Goal: Transaction & Acquisition: Purchase product/service

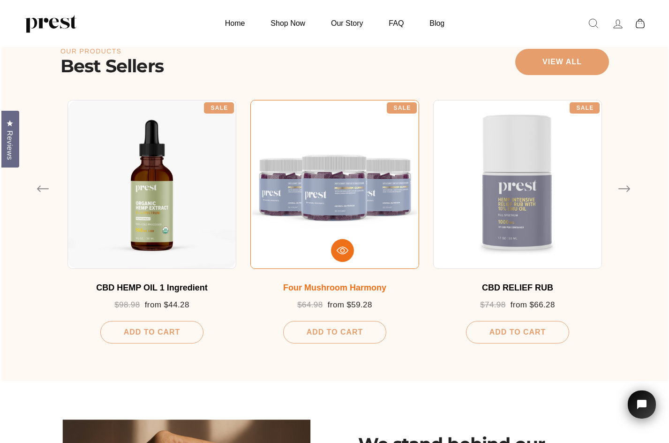
scroll to position [504, 0]
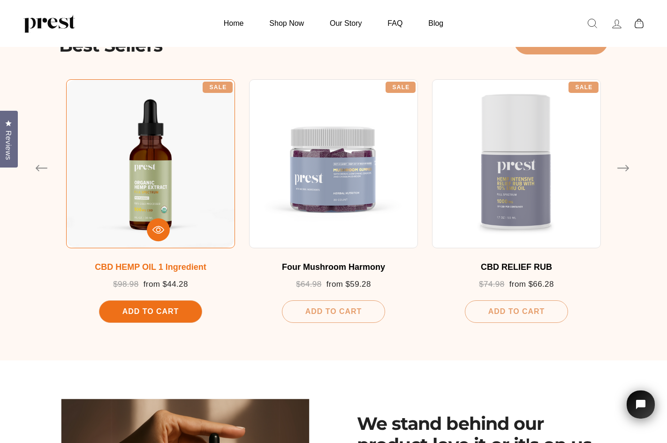
click at [157, 310] on span "Add To Cart" at bounding box center [150, 311] width 56 height 8
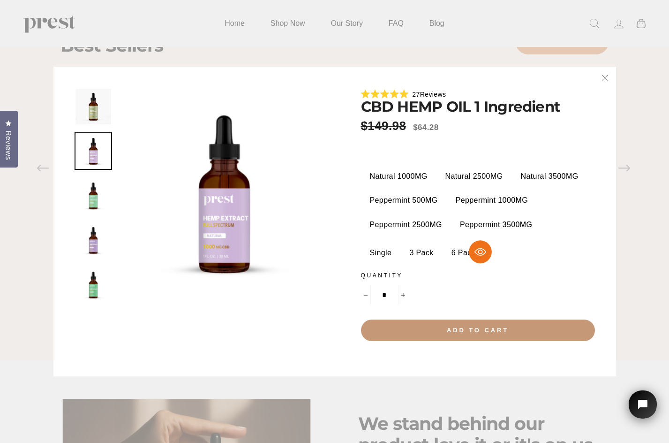
drag, startPoint x: 500, startPoint y: 331, endPoint x: 506, endPoint y: 331, distance: 6.6
click at [501, 331] on button "Add to cart" at bounding box center [478, 330] width 234 height 22
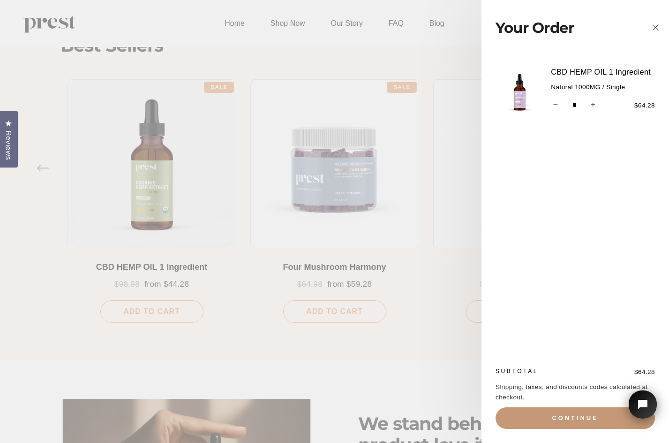
click at [533, 353] on button "Continue" at bounding box center [574, 418] width 159 height 22
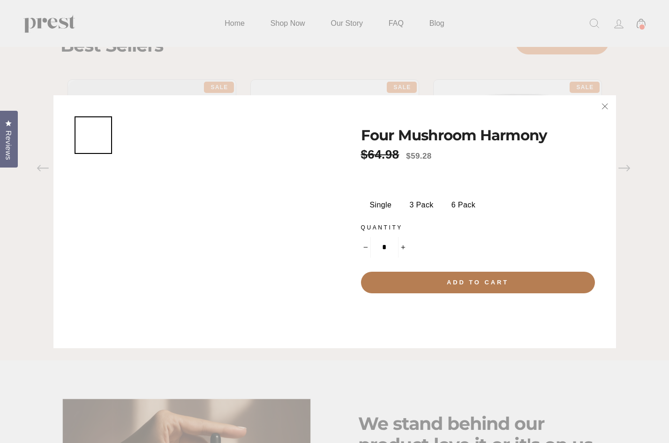
scroll to position [504, 0]
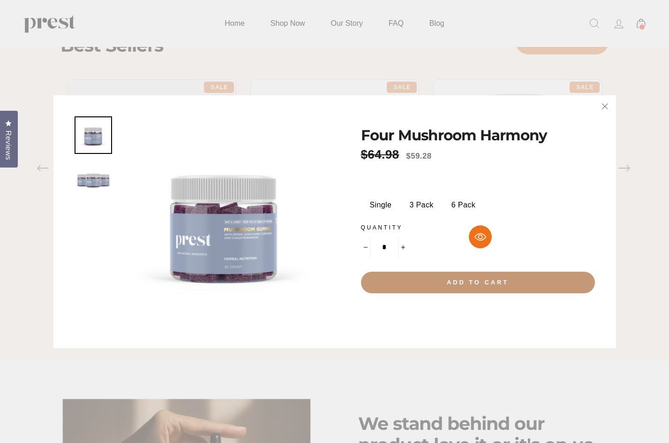
click at [490, 280] on button "Add to cart" at bounding box center [478, 282] width 234 height 22
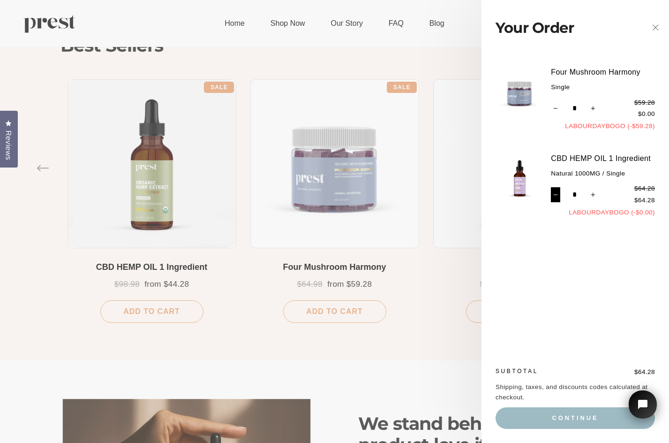
click at [556, 193] on icon "Reduce item quantity by one" at bounding box center [555, 194] width 5 height 5
type input "*"
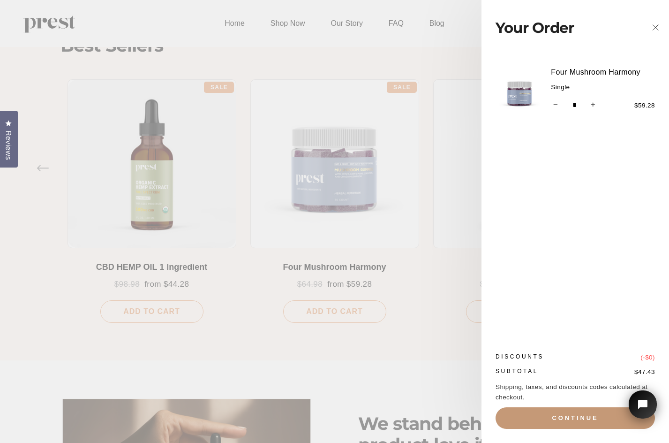
click at [567, 420] on button "Continue" at bounding box center [574, 418] width 159 height 22
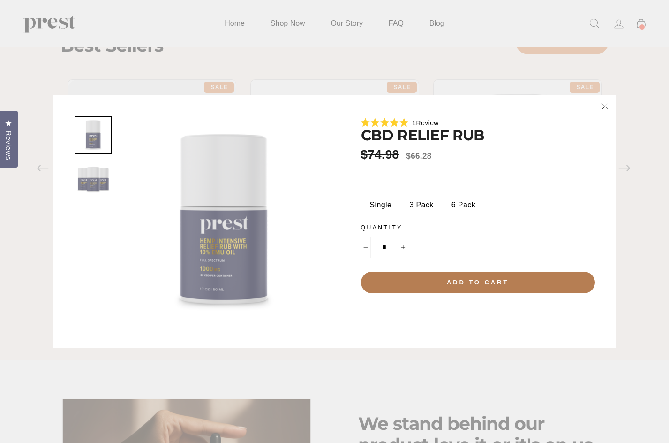
scroll to position [504, 0]
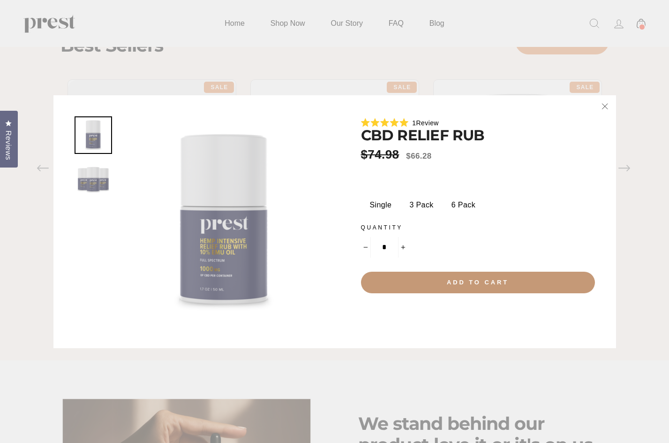
click at [477, 284] on button "Add to cart" at bounding box center [478, 282] width 234 height 22
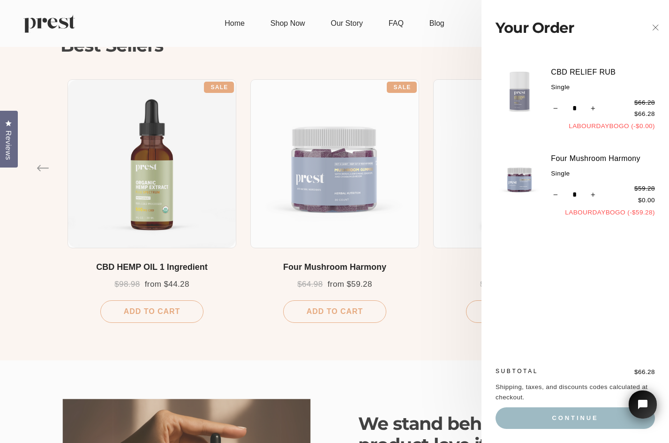
scroll to position [0, 0]
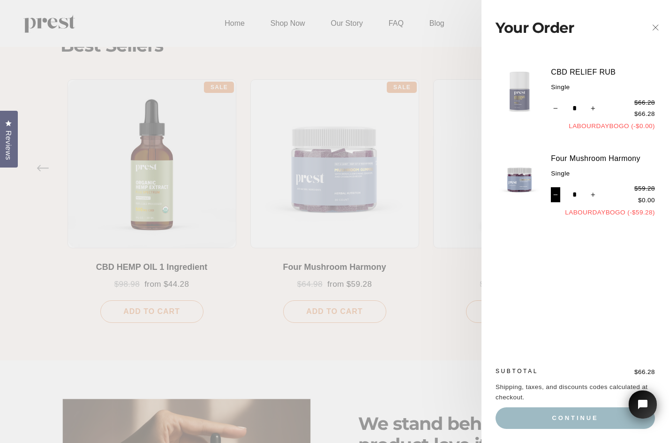
click at [552, 197] on button "−" at bounding box center [556, 194] width 10 height 15
type input "*"
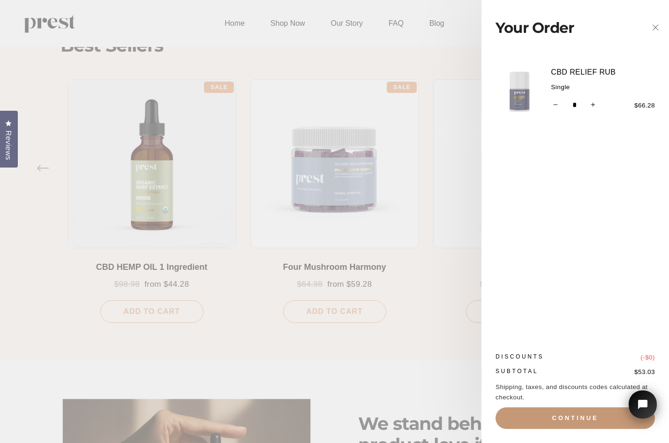
click at [554, 414] on button "Continue" at bounding box center [574, 418] width 159 height 22
